Goal: Task Accomplishment & Management: Manage account settings

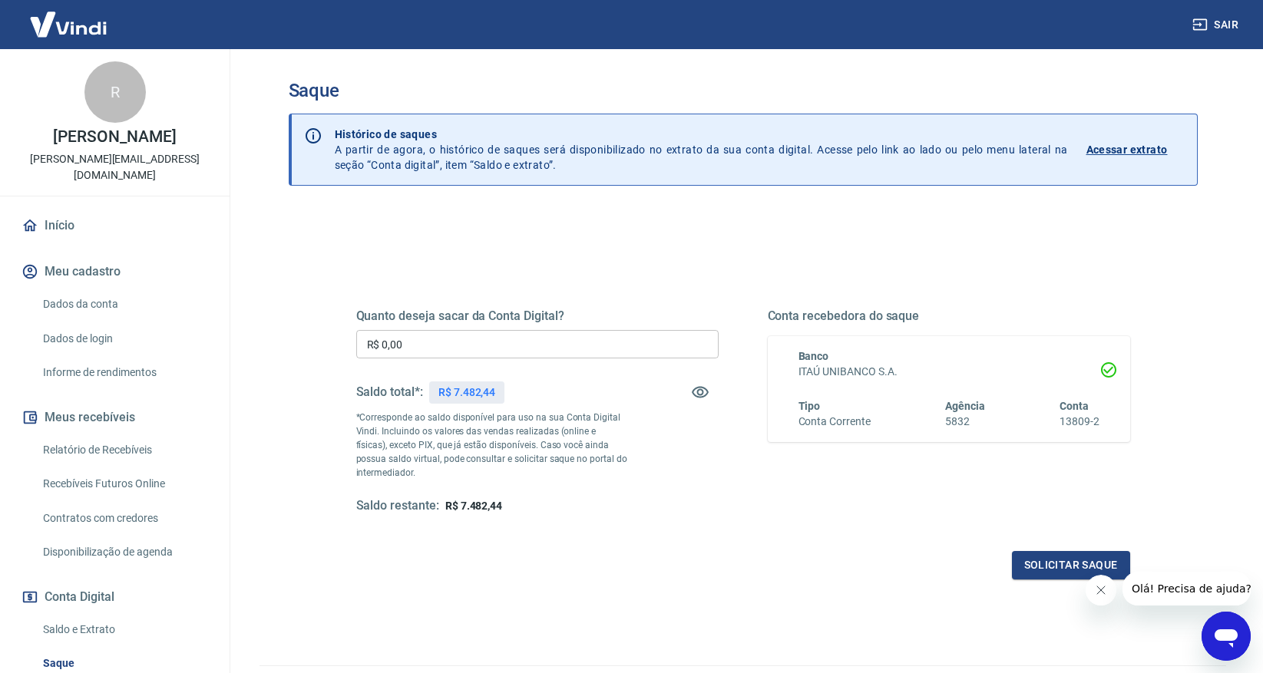
click at [819, 529] on div "Quanto deseja sacar da Conta Digital? R$ 0,00 ​ Saldo total*: R$ 7.482,44 *Corr…" at bounding box center [743, 426] width 774 height 308
click at [458, 345] on input "R$ 0,00" at bounding box center [537, 344] width 362 height 28
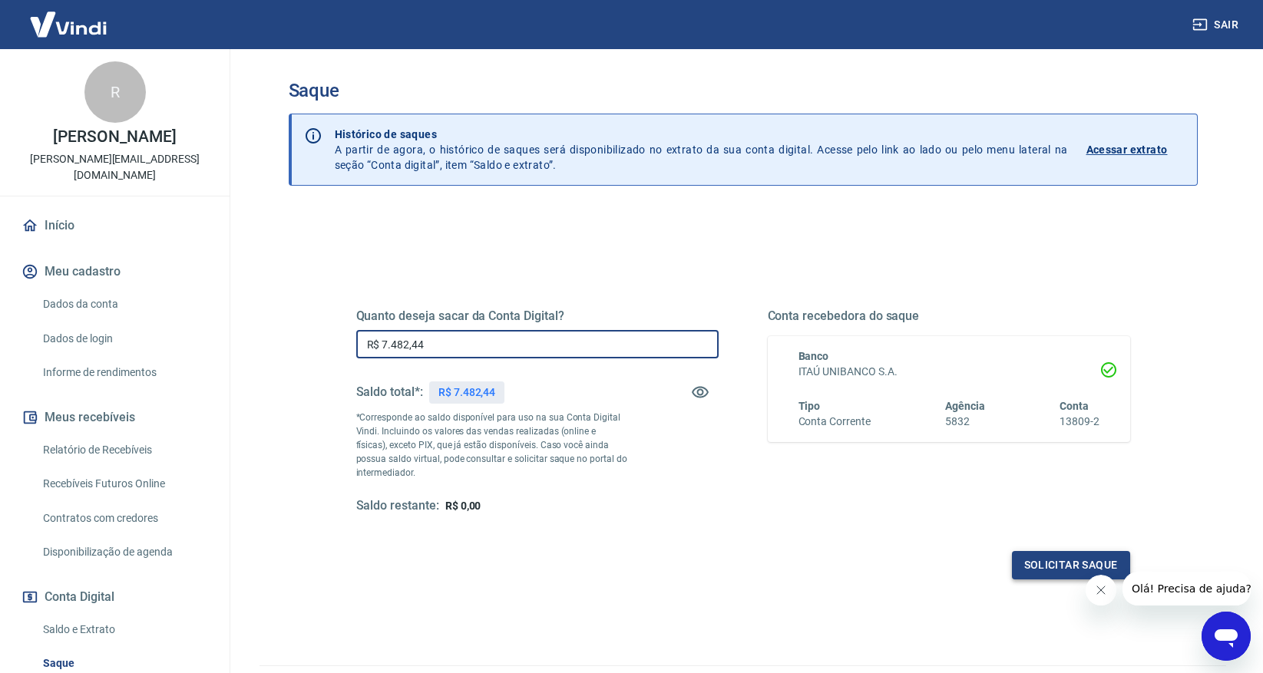
type input "R$ 7.482,44"
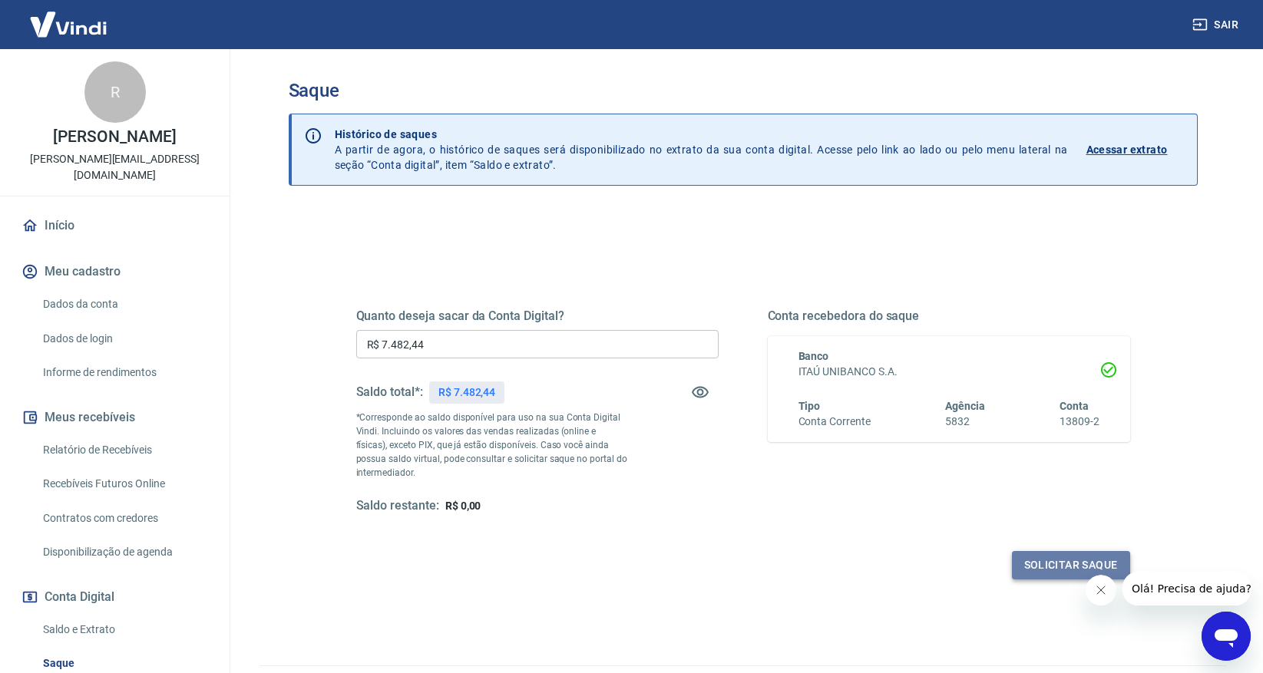
click at [1061, 567] on button "Solicitar saque" at bounding box center [1071, 565] width 118 height 28
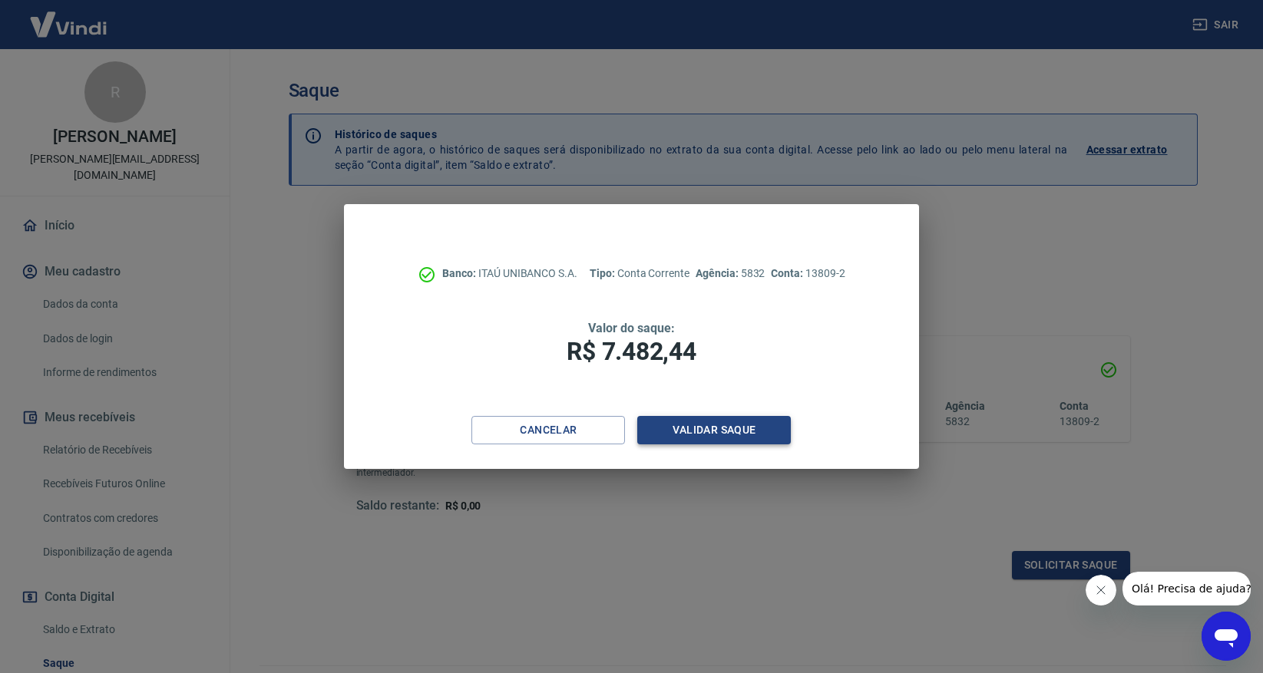
click at [696, 434] on button "Validar saque" at bounding box center [714, 430] width 154 height 28
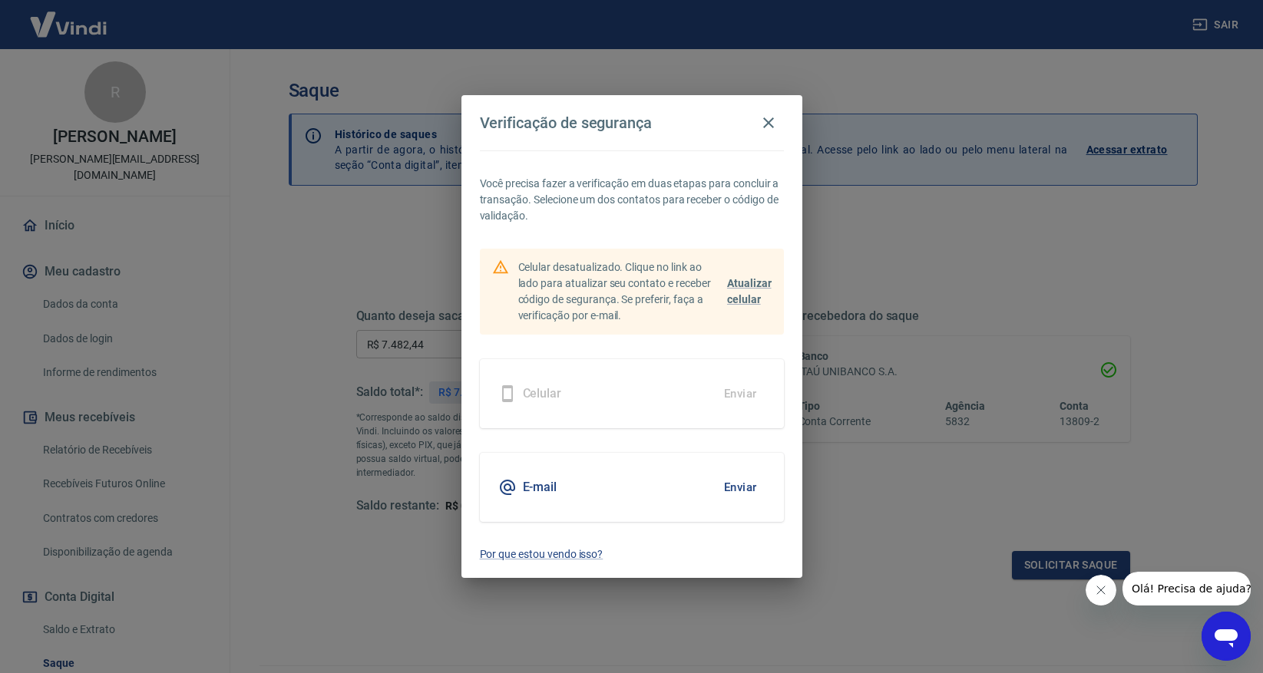
click at [739, 491] on button "Enviar" at bounding box center [740, 487] width 50 height 32
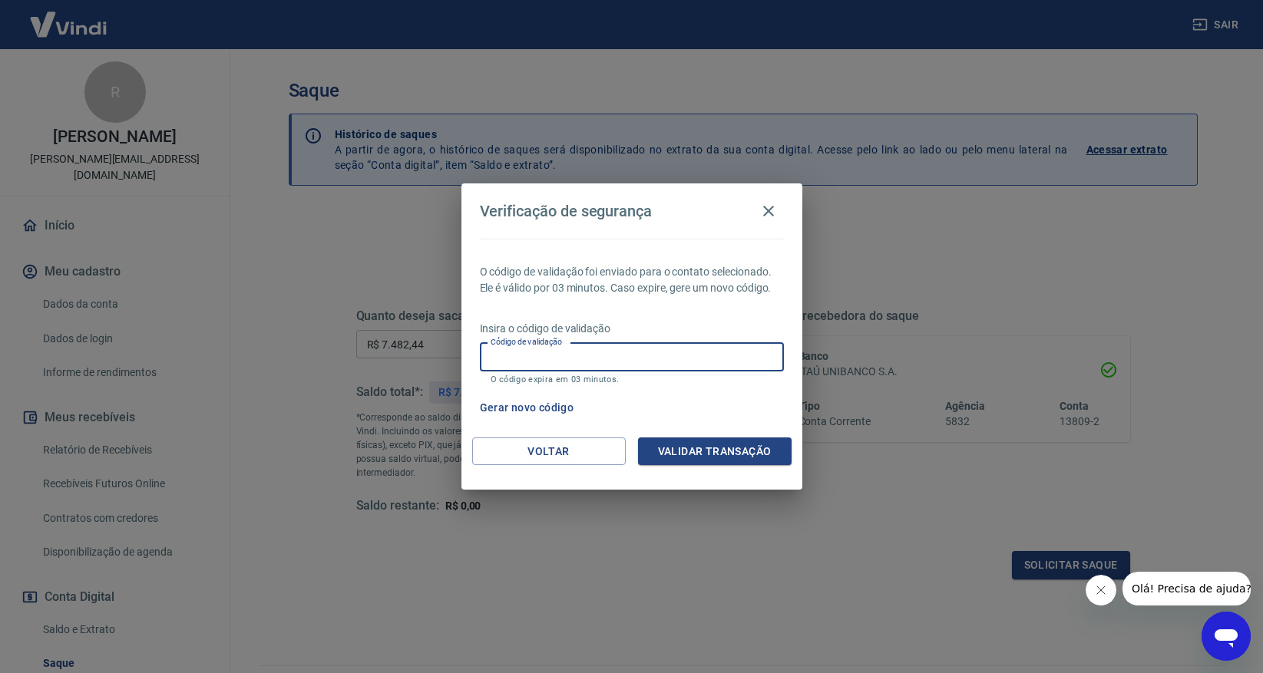
click at [639, 354] on input "Código de validação" at bounding box center [632, 357] width 304 height 28
type input "765039"
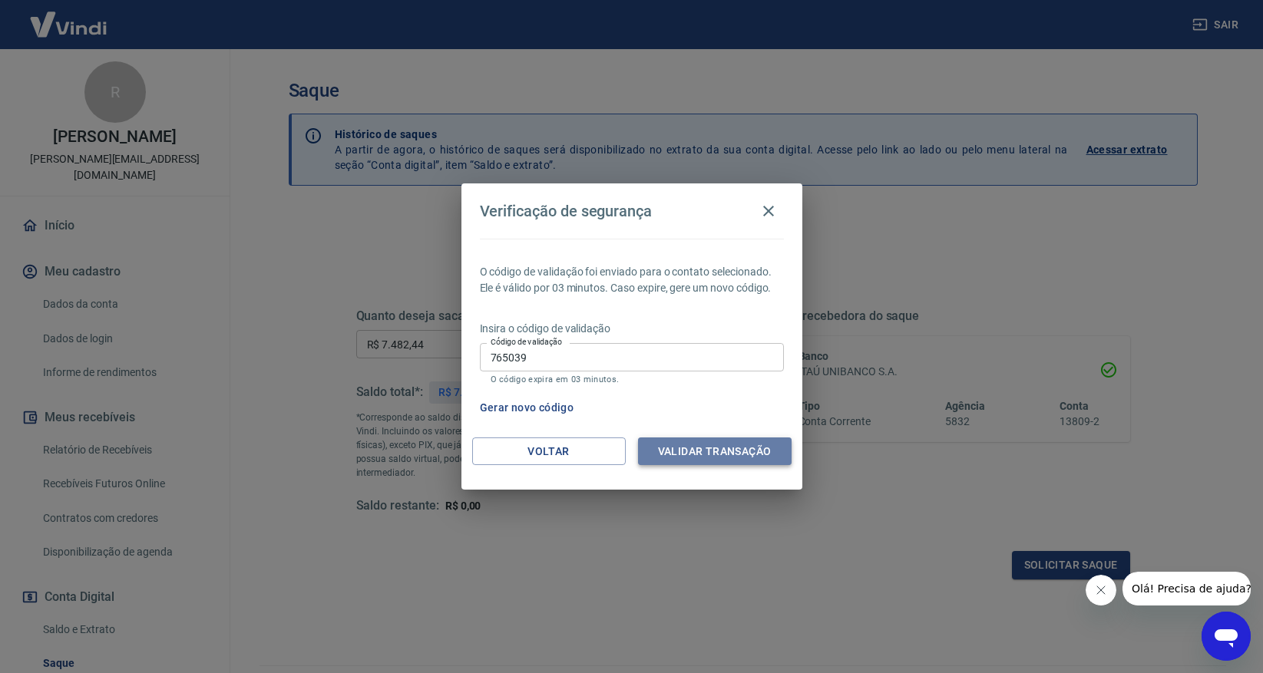
click at [708, 447] on button "Validar transação" at bounding box center [715, 452] width 154 height 28
